Goal: Navigation & Orientation: Find specific page/section

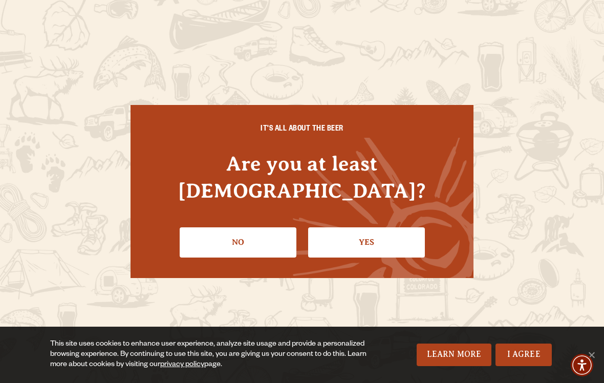
click at [390, 227] on link "Yes" at bounding box center [366, 242] width 117 height 30
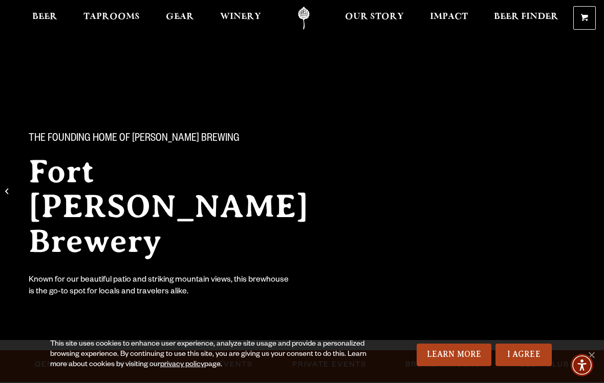
click at [42, 16] on span "Beer" at bounding box center [44, 17] width 25 height 8
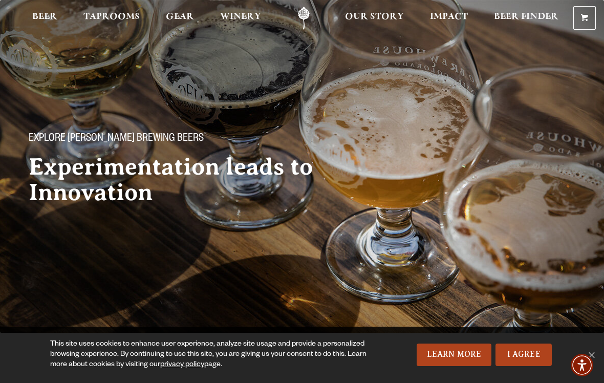
click at [529, 347] on link "I Agree" at bounding box center [524, 355] width 56 height 23
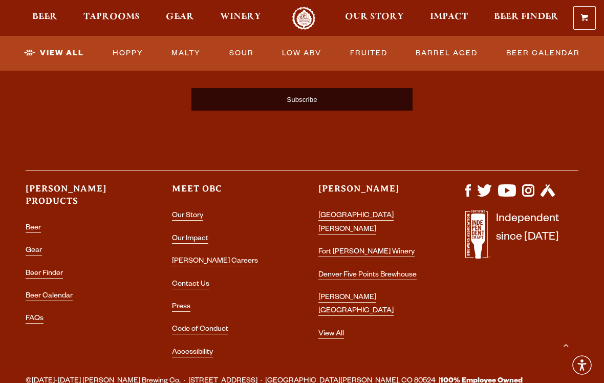
scroll to position [2647, 0]
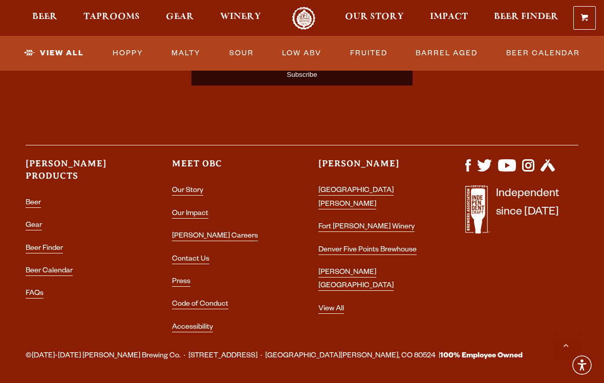
click at [342, 305] on link "View All" at bounding box center [332, 309] width 26 height 9
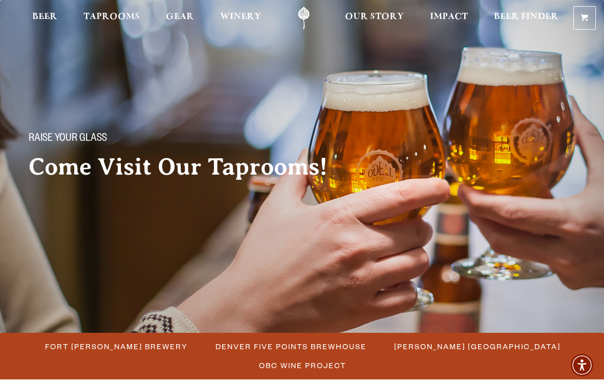
click at [327, 366] on span "OBC Wine Project" at bounding box center [302, 365] width 87 height 15
